Goal: Navigation & Orientation: Find specific page/section

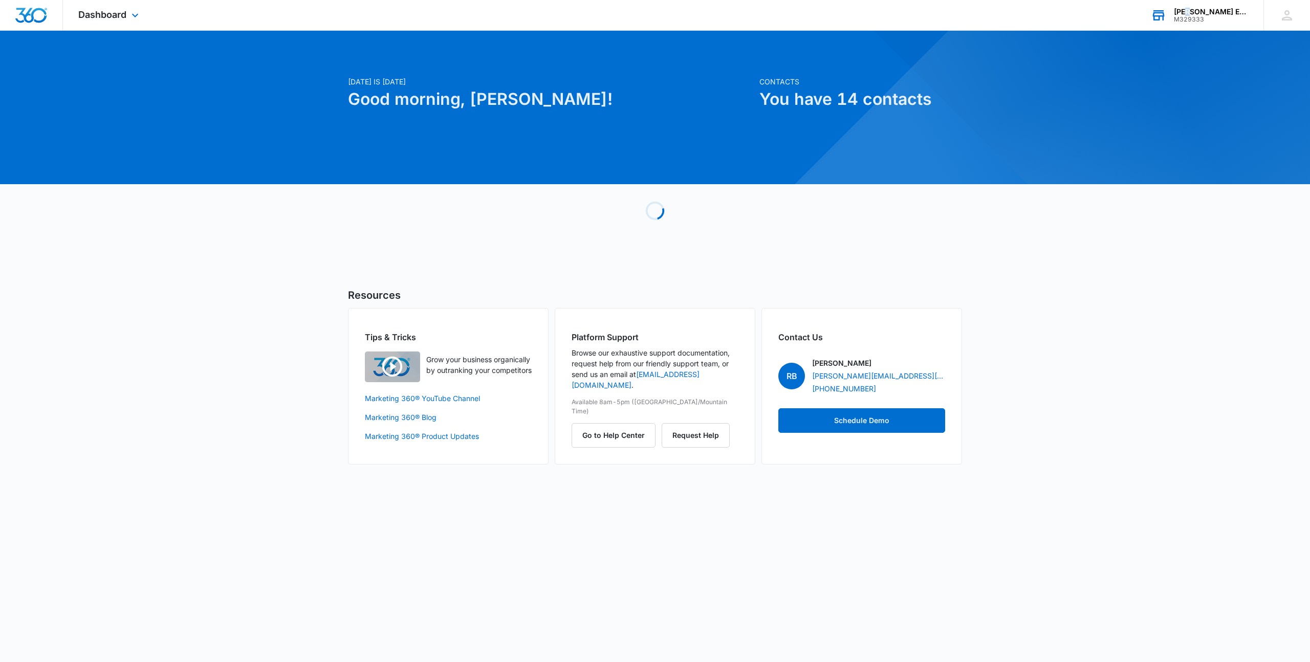
click at [1188, 14] on div "[PERSON_NAME] Environmental Solutions" at bounding box center [1211, 12] width 75 height 8
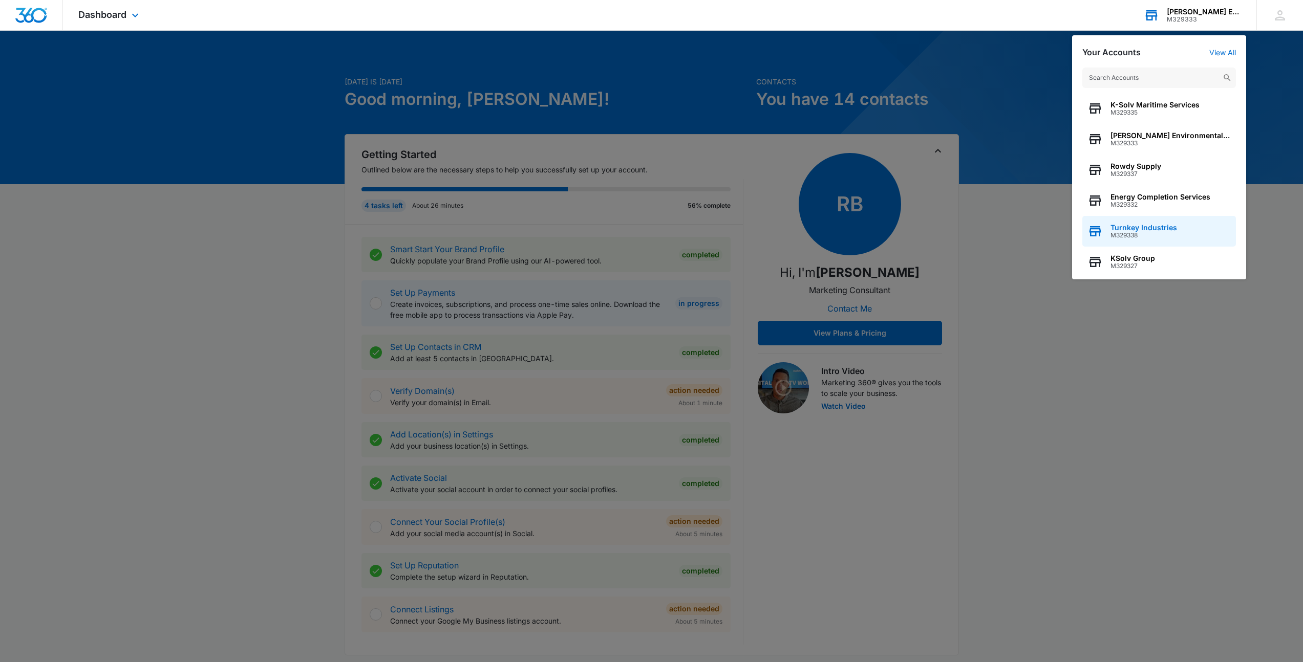
click at [1137, 235] on span "M329338" at bounding box center [1143, 235] width 67 height 7
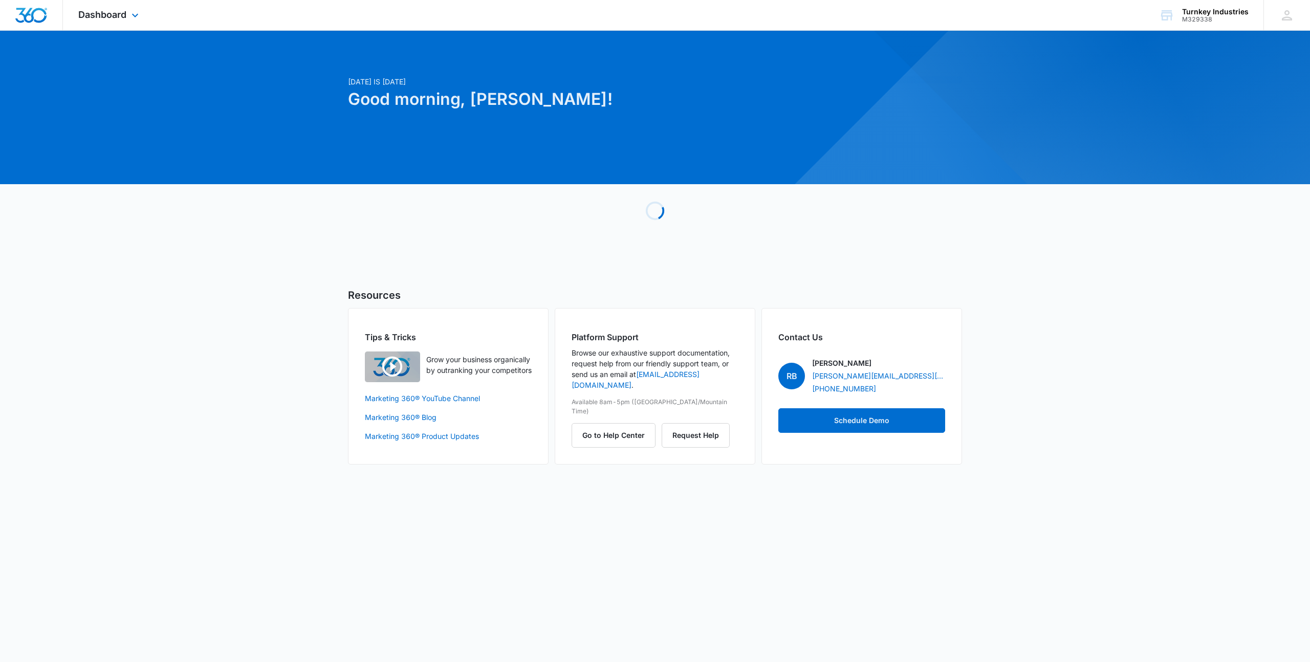
click at [104, 21] on div "Dashboard Apps Reputation Websites Forms CRM Email Social Content Ads Intellige…" at bounding box center [110, 15] width 94 height 30
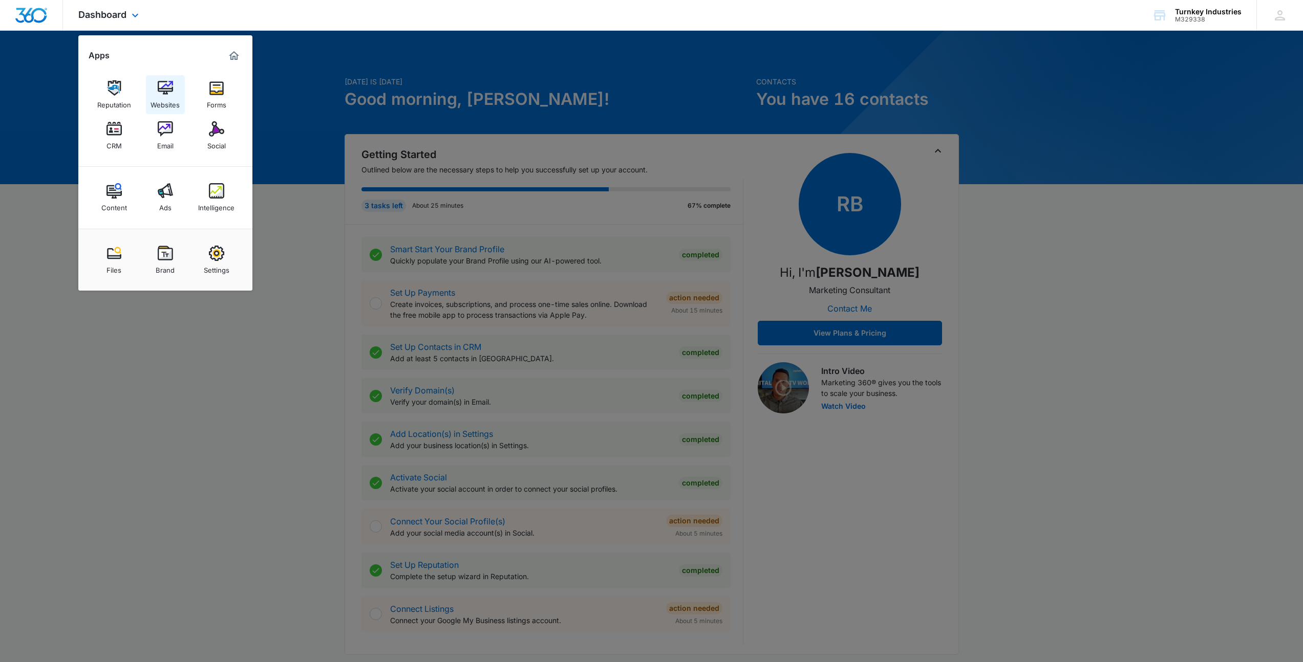
click at [164, 101] on div "Websites" at bounding box center [164, 102] width 29 height 13
